Goal: Task Accomplishment & Management: Manage account settings

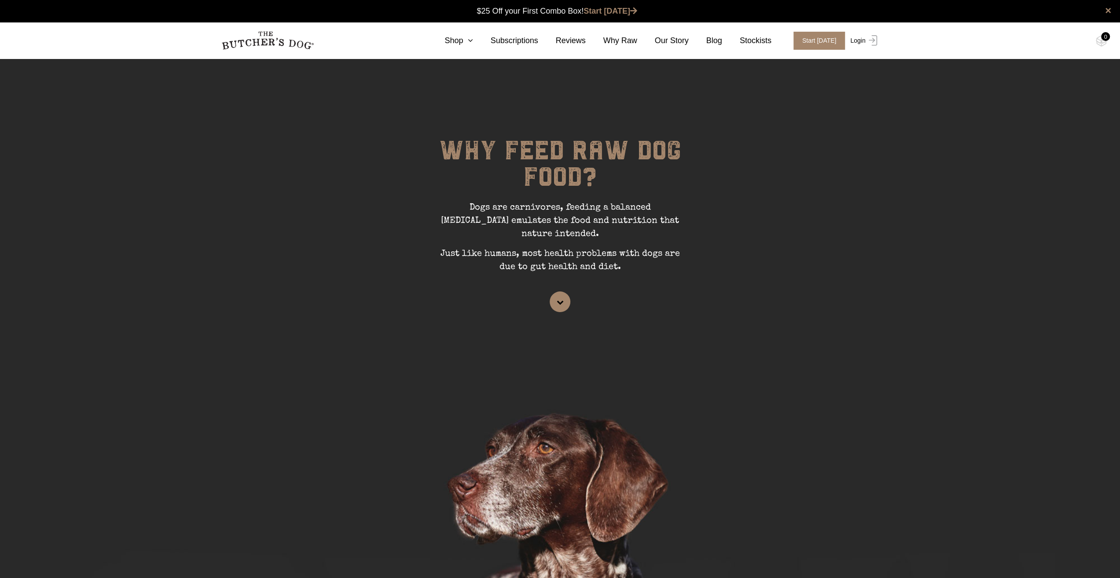
click at [860, 40] on link "Login" at bounding box center [862, 41] width 29 height 18
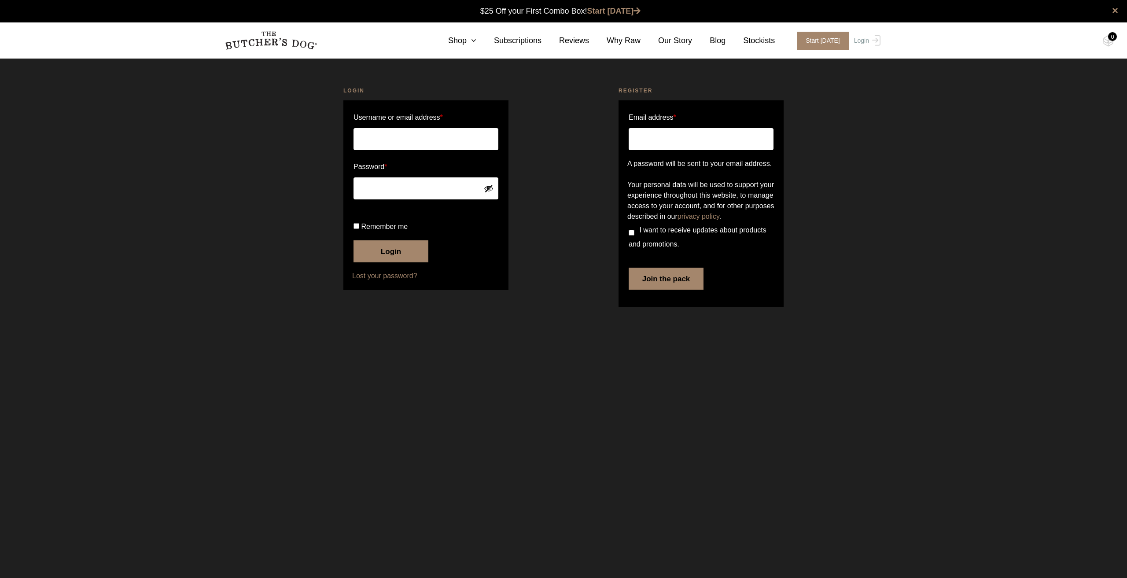
type input "mshenda@gmail.com"
click at [388, 262] on button "Login" at bounding box center [390, 251] width 75 height 22
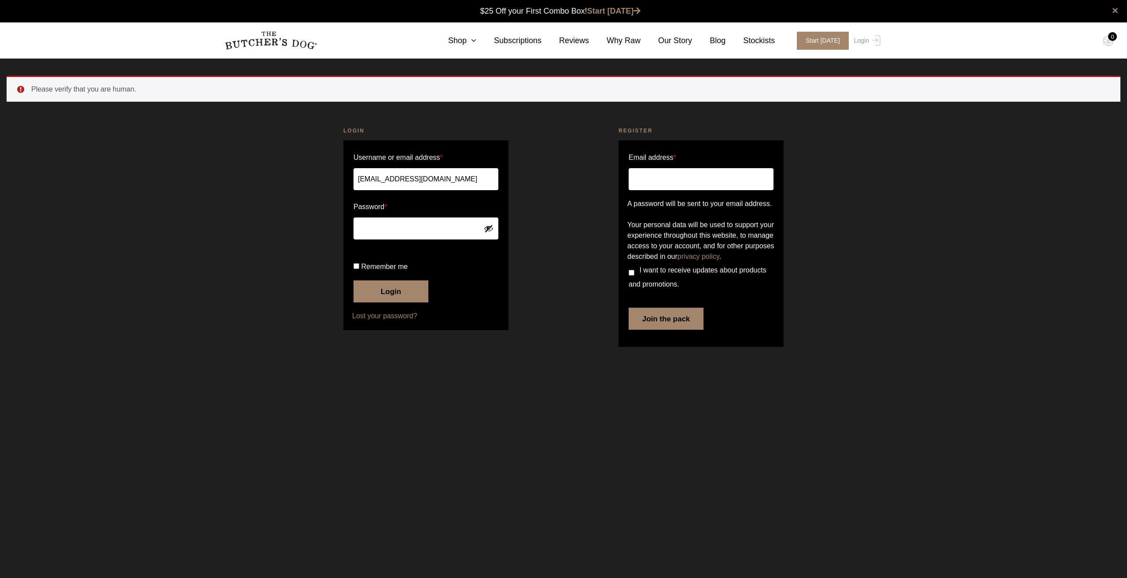
click at [363, 270] on span "Remember me" at bounding box center [384, 266] width 47 height 7
click at [359, 269] on input "Remember me" at bounding box center [356, 266] width 6 height 6
checkbox input "true"
click at [390, 302] on button "Login" at bounding box center [390, 291] width 75 height 22
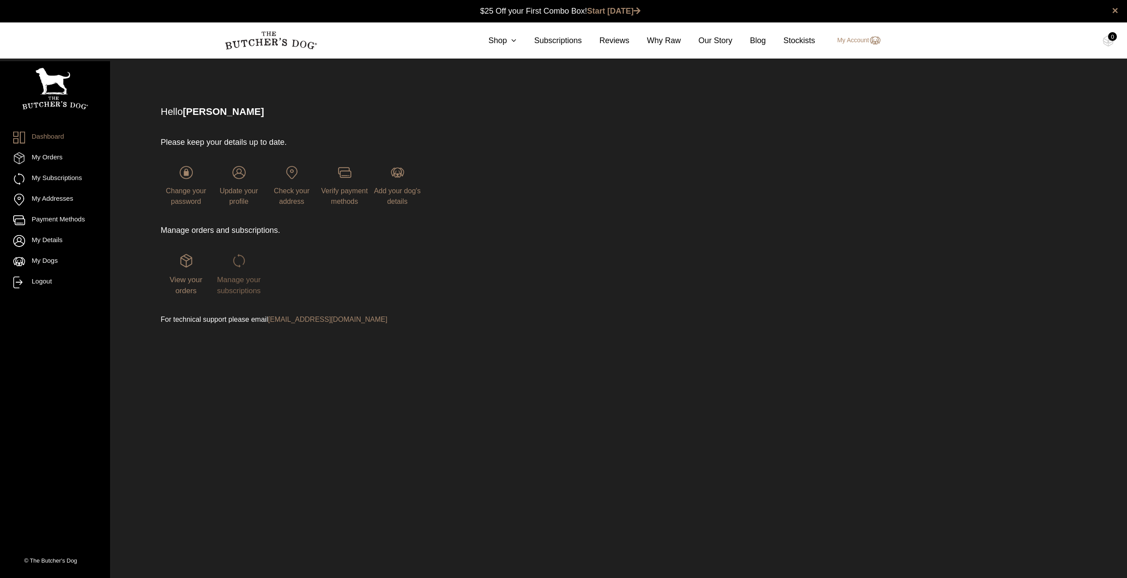
click at [238, 279] on span "Manage your subscriptions" at bounding box center [239, 286] width 44 height 20
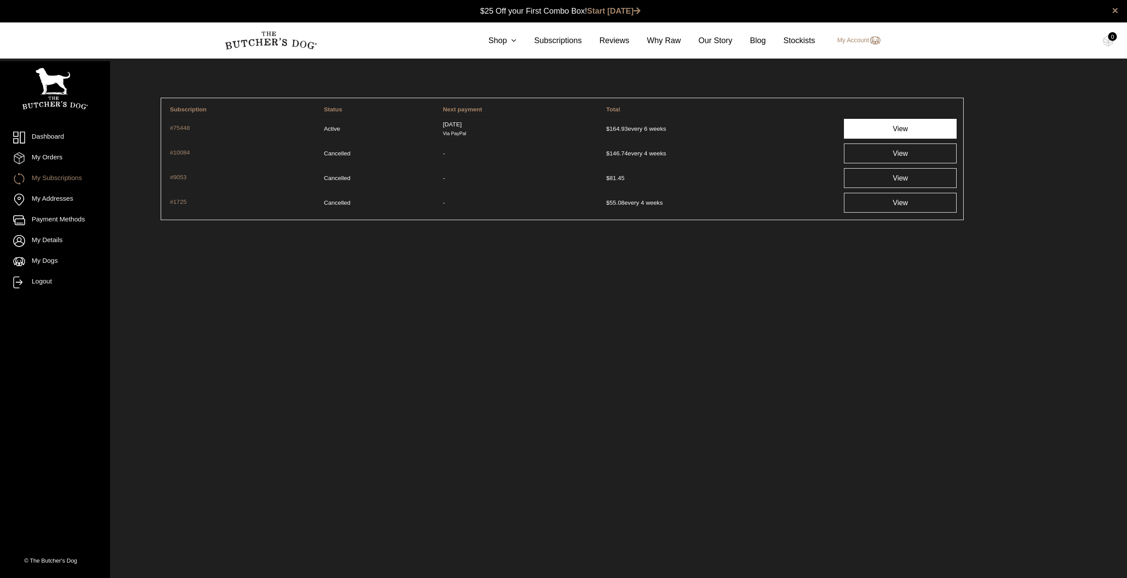
click at [904, 128] on link "View" at bounding box center [900, 129] width 113 height 20
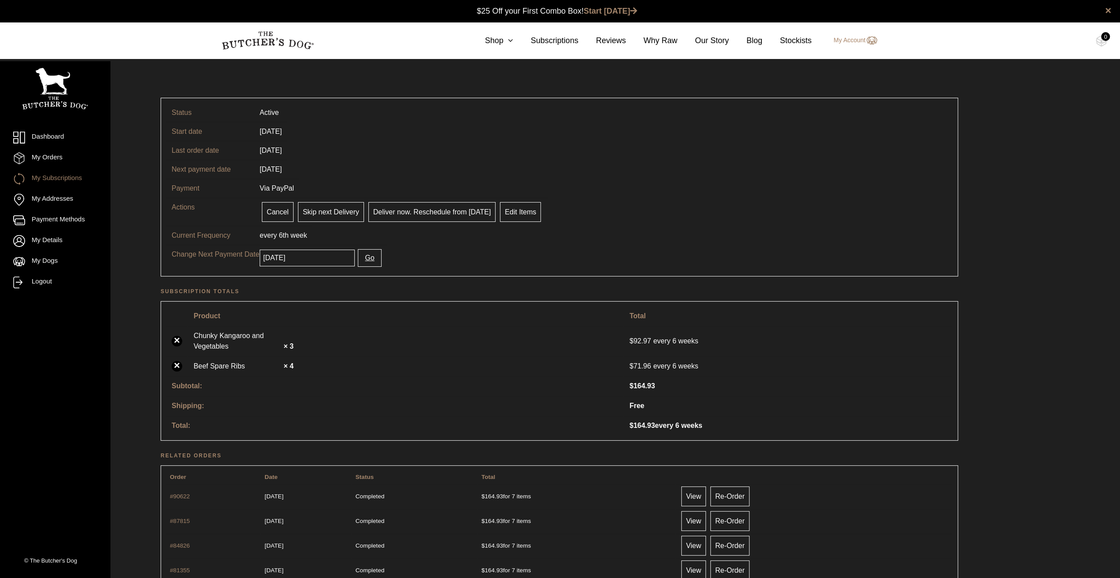
click at [703, 229] on tr "Current Frequency every 6th week" at bounding box center [559, 235] width 786 height 19
click at [330, 261] on input "2025-09-23" at bounding box center [307, 258] width 95 height 17
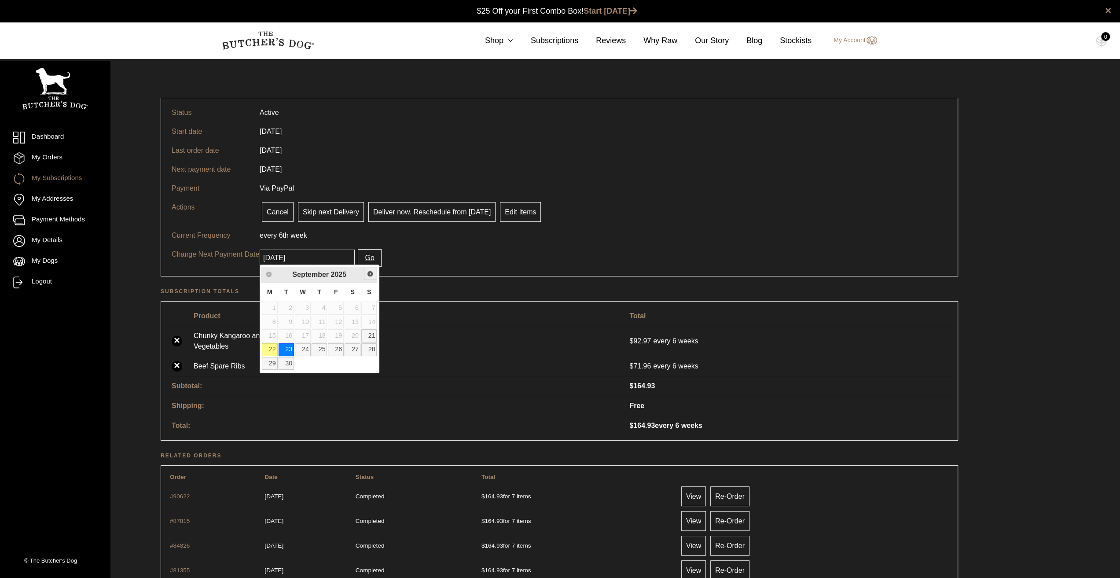
click at [372, 273] on span "Next" at bounding box center [370, 273] width 7 height 7
click at [286, 362] on link "28" at bounding box center [287, 363] width 16 height 13
type input "[DATE]"
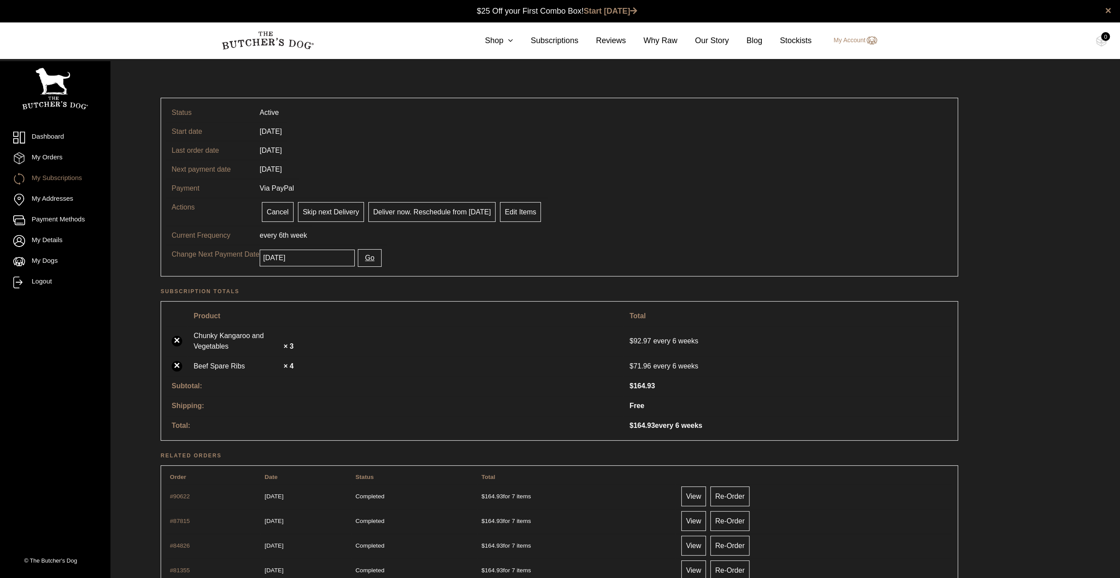
click at [360, 255] on button "Go" at bounding box center [369, 258] width 23 height 18
